Goal: Information Seeking & Learning: Stay updated

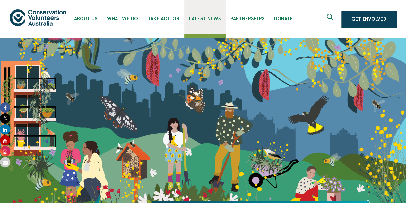
click at [203, 16] on span "Latest News" at bounding box center [205, 18] width 32 height 5
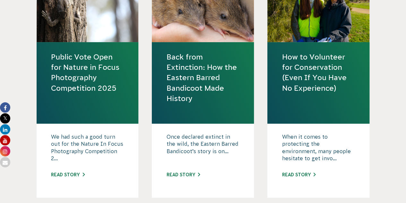
scroll to position [330, 0]
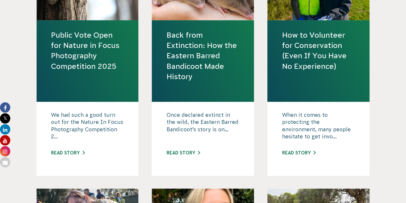
click at [3, 106] on icon at bounding box center [5, 107] width 10 height 10
click at [104, 63] on link "Public Vote Open for Nature in Focus Photography Competition 2025" at bounding box center [87, 50] width 73 height 41
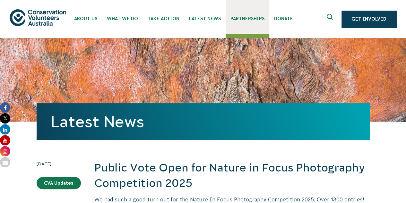
click at [245, 28] on link "Partnerships" at bounding box center [248, 17] width 44 height 34
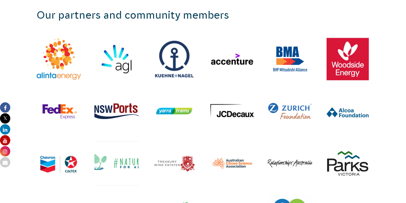
scroll to position [770, 0]
